Goal: Task Accomplishment & Management: Manage account settings

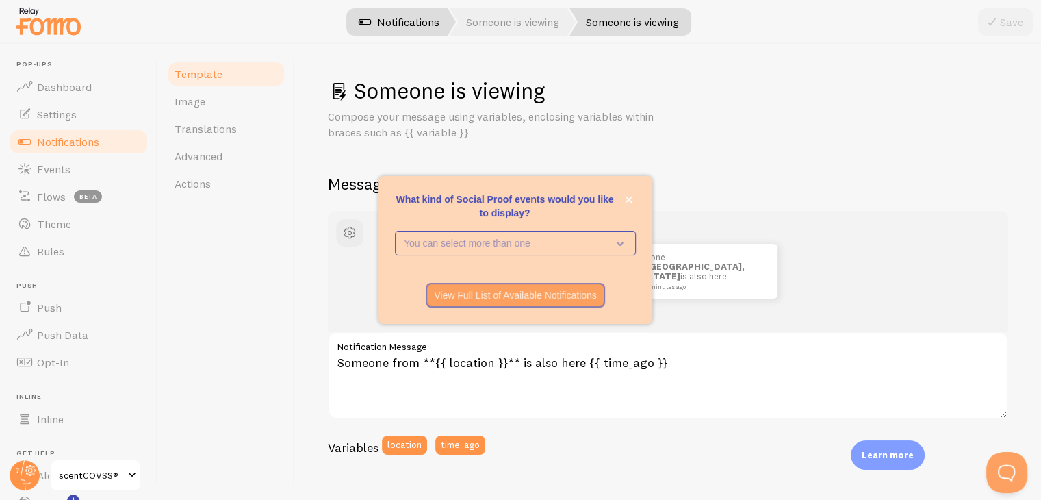
click at [406, 22] on link "Notifications" at bounding box center [399, 21] width 114 height 27
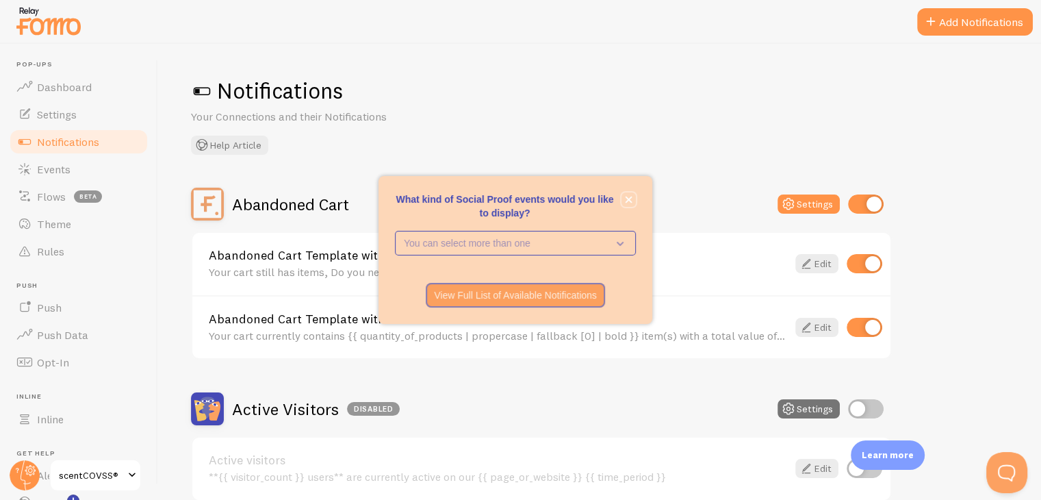
click at [633, 201] on button "close," at bounding box center [629, 199] width 14 height 14
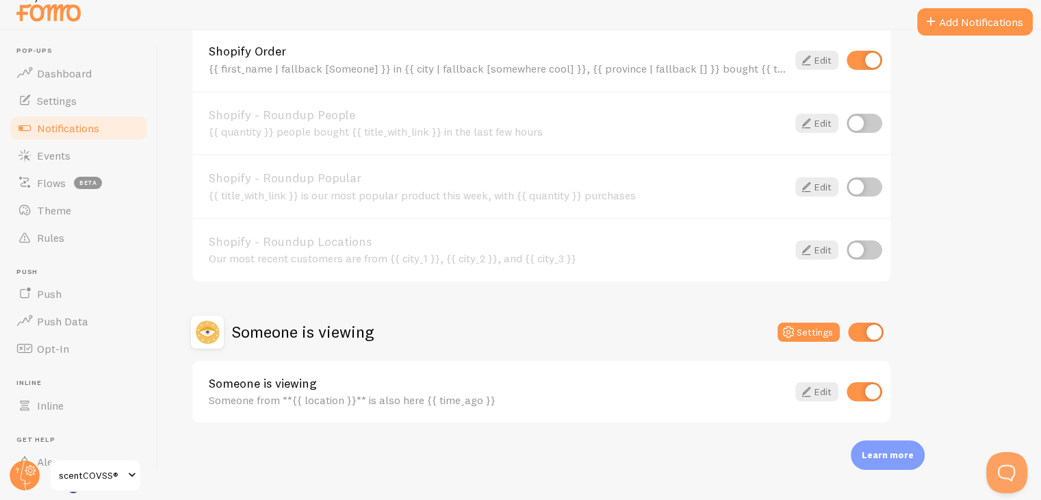
scroll to position [15, 0]
click at [854, 383] on input "checkbox" at bounding box center [865, 390] width 36 height 19
checkbox input "false"
click at [865, 322] on input "checkbox" at bounding box center [866, 330] width 36 height 19
checkbox input "false"
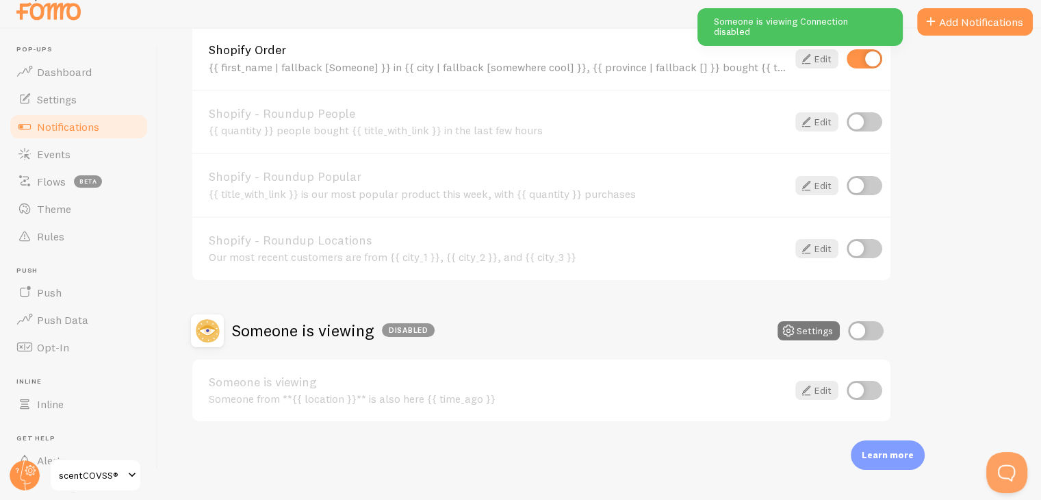
click at [809, 325] on button "Settings" at bounding box center [809, 330] width 62 height 19
